Goal: Transaction & Acquisition: Purchase product/service

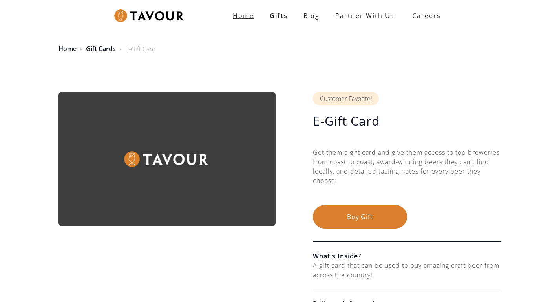
click at [246, 15] on strong "Home" at bounding box center [243, 15] width 21 height 9
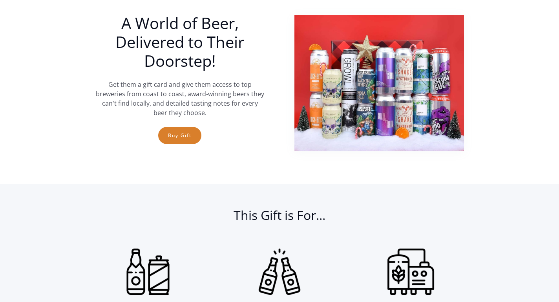
scroll to position [268, 0]
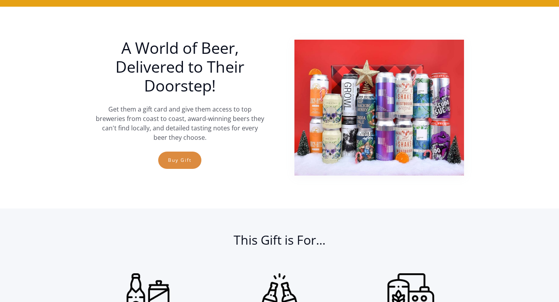
click at [182, 160] on link "Buy Gift" at bounding box center [179, 159] width 43 height 17
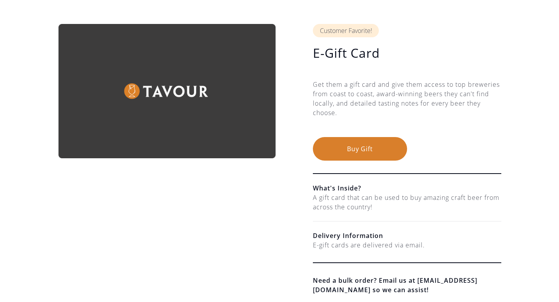
scroll to position [85, 0]
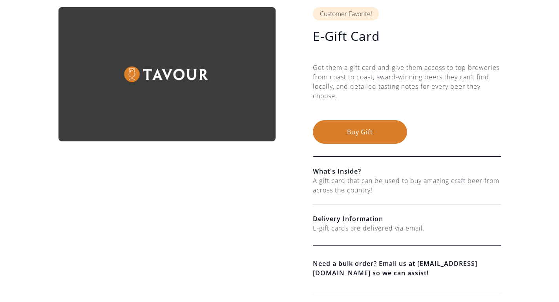
click at [354, 132] on button "Buy Gift" at bounding box center [360, 132] width 94 height 24
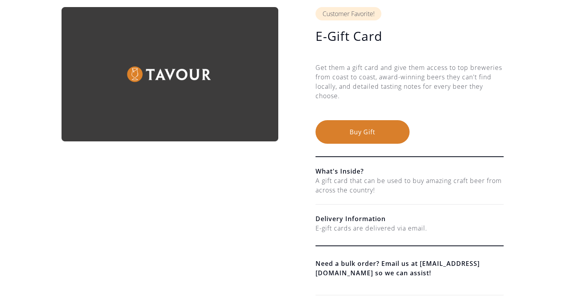
scroll to position [0, 0]
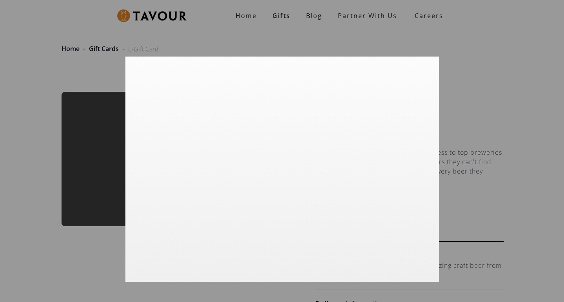
click at [486, 86] on div at bounding box center [282, 151] width 564 height 302
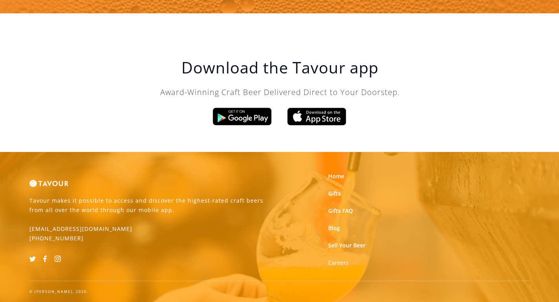
scroll to position [937, 0]
click at [334, 209] on link "Gifts FAQ" at bounding box center [340, 211] width 25 height 8
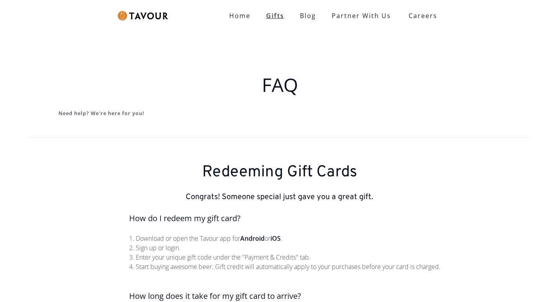
click at [273, 13] on link "Gifts" at bounding box center [275, 16] width 34 height 16
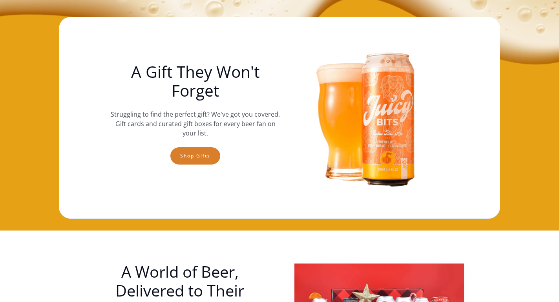
scroll to position [49, 0]
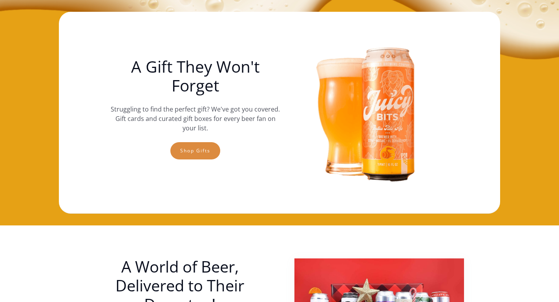
click at [201, 147] on link "Shop gifts" at bounding box center [195, 150] width 50 height 17
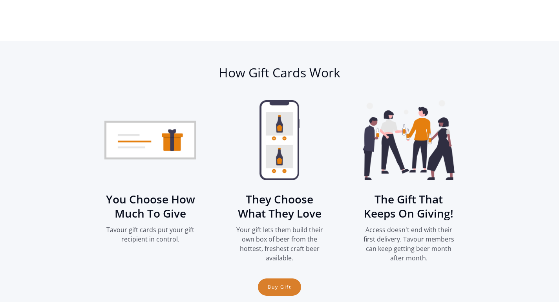
scroll to position [962, 0]
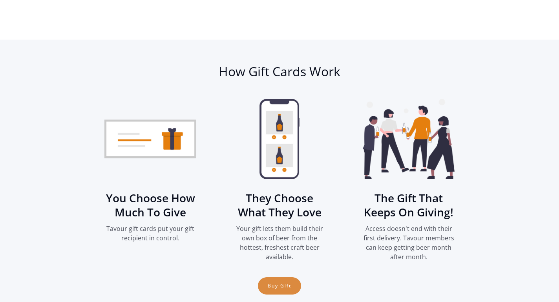
click at [273, 284] on link "Buy Gift" at bounding box center [279, 285] width 43 height 17
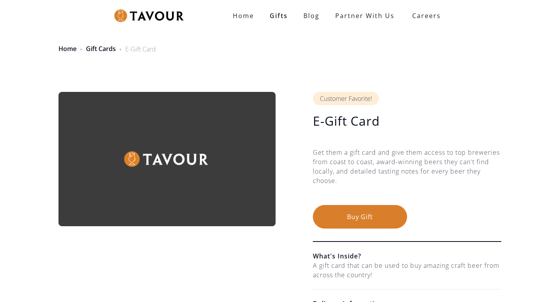
click at [368, 216] on button "Buy Gift" at bounding box center [360, 217] width 94 height 24
